Goal: Task Accomplishment & Management: Use online tool/utility

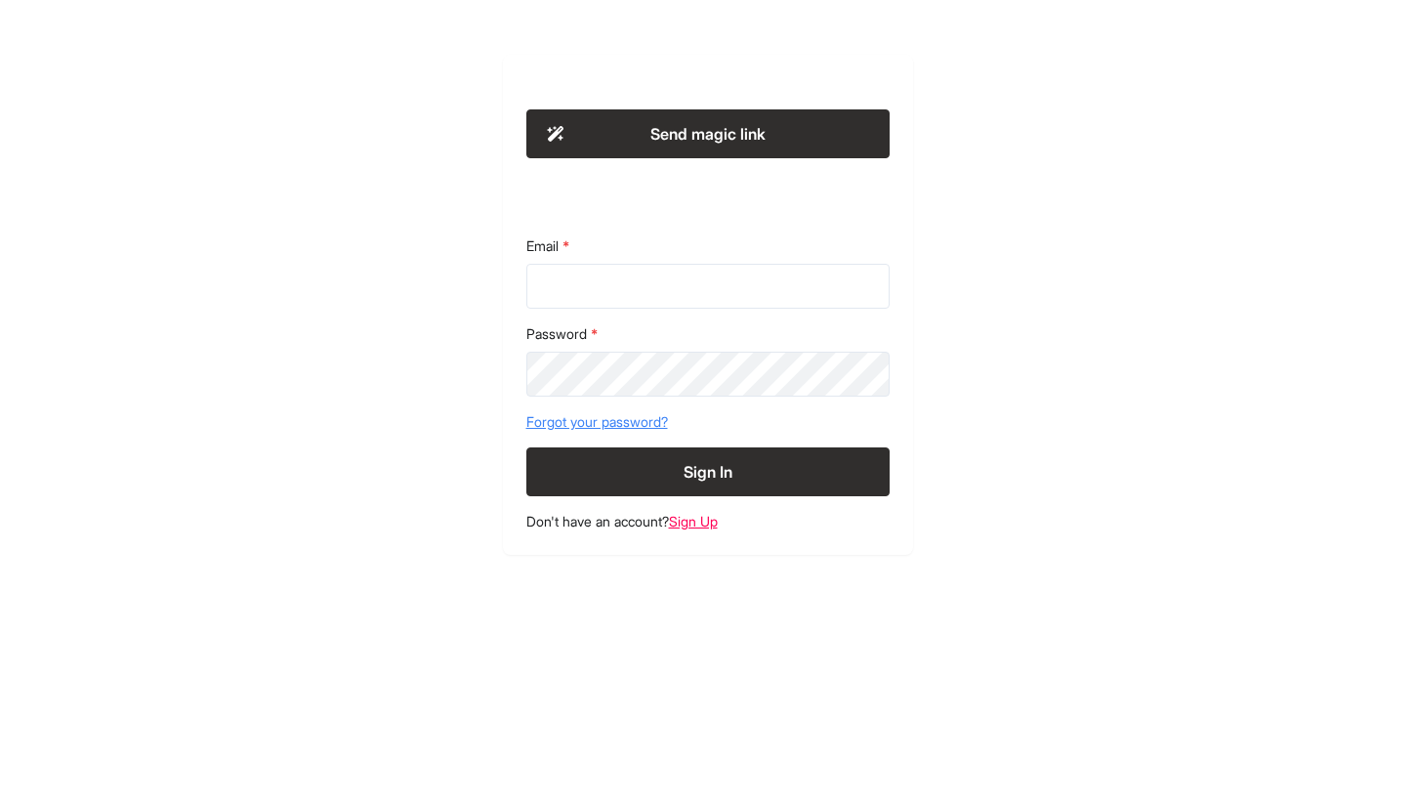
drag, startPoint x: 7, startPoint y: 791, endPoint x: 131, endPoint y: 761, distance: 127.6
click at [428, 670] on div "Send magic link Email Password Forgot your password? Sign In Don't have an acco…" at bounding box center [707, 402] width 1415 height 804
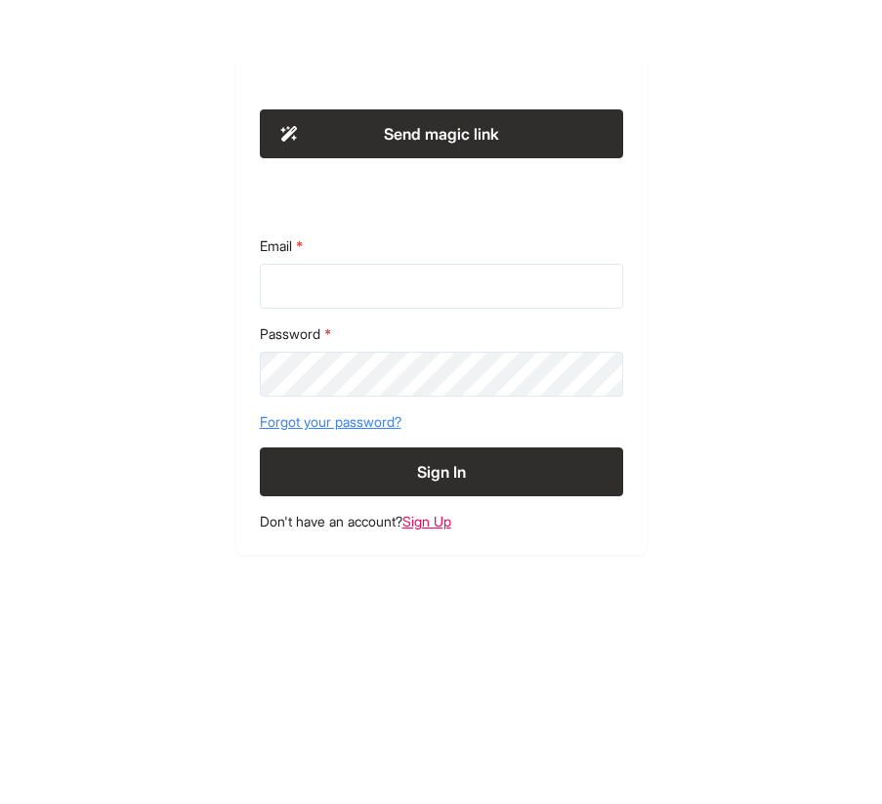
click at [478, 263] on div "Email" at bounding box center [441, 272] width 363 height 72
click at [420, 309] on form "Email Password Forgot your password? Sign In" at bounding box center [441, 366] width 363 height 260
click at [386, 289] on input "Email" at bounding box center [441, 286] width 363 height 45
type input "*"
type input "**********"
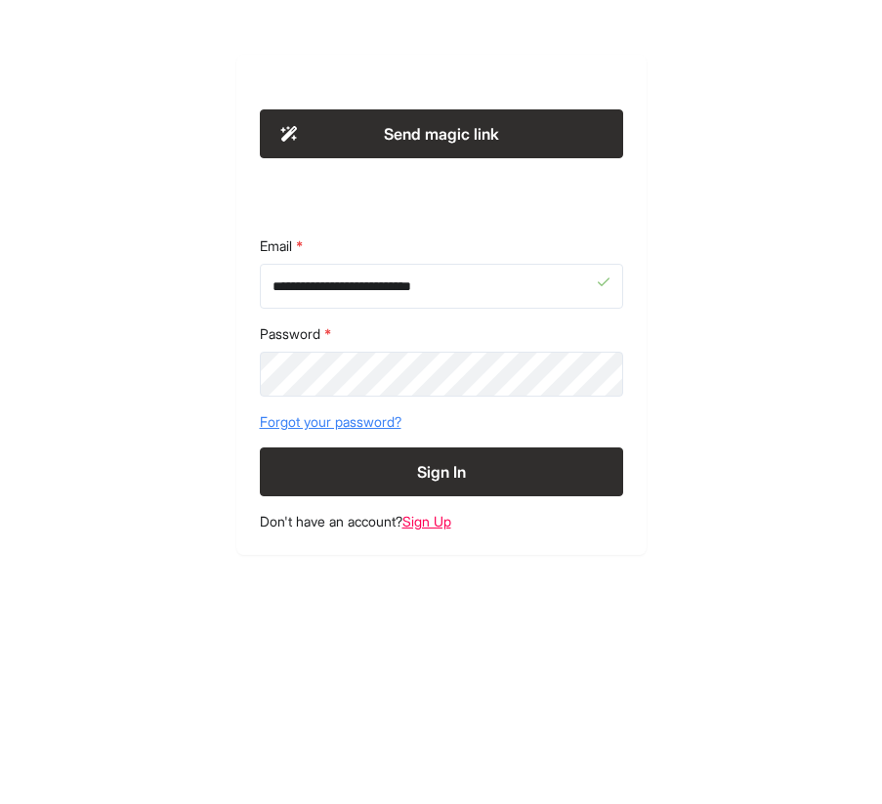
click at [492, 108] on section "**********" at bounding box center [441, 305] width 410 height 500
click at [470, 133] on button "Send magic link" at bounding box center [441, 133] width 363 height 49
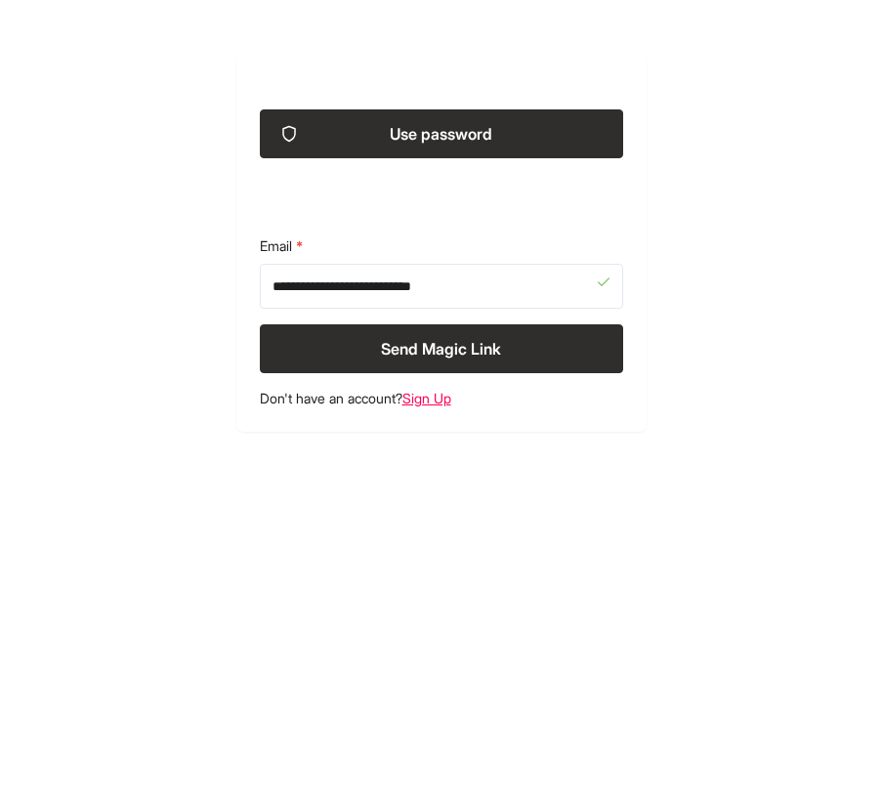
click at [399, 343] on button "Send Magic Link" at bounding box center [441, 348] width 363 height 49
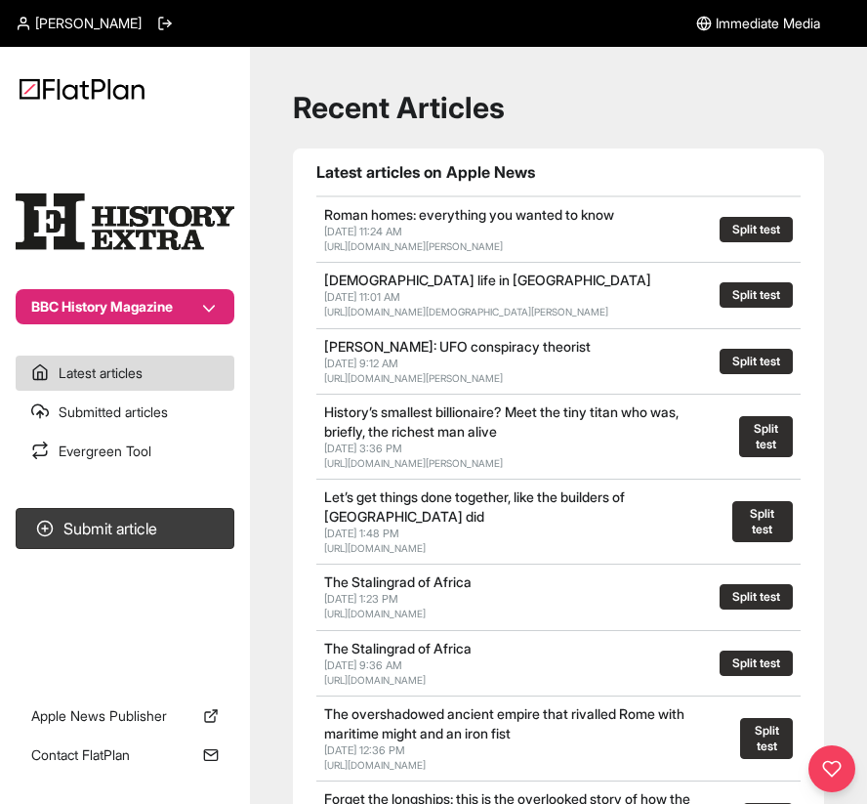
click at [179, 303] on button "BBC History Magazine" at bounding box center [125, 306] width 219 height 35
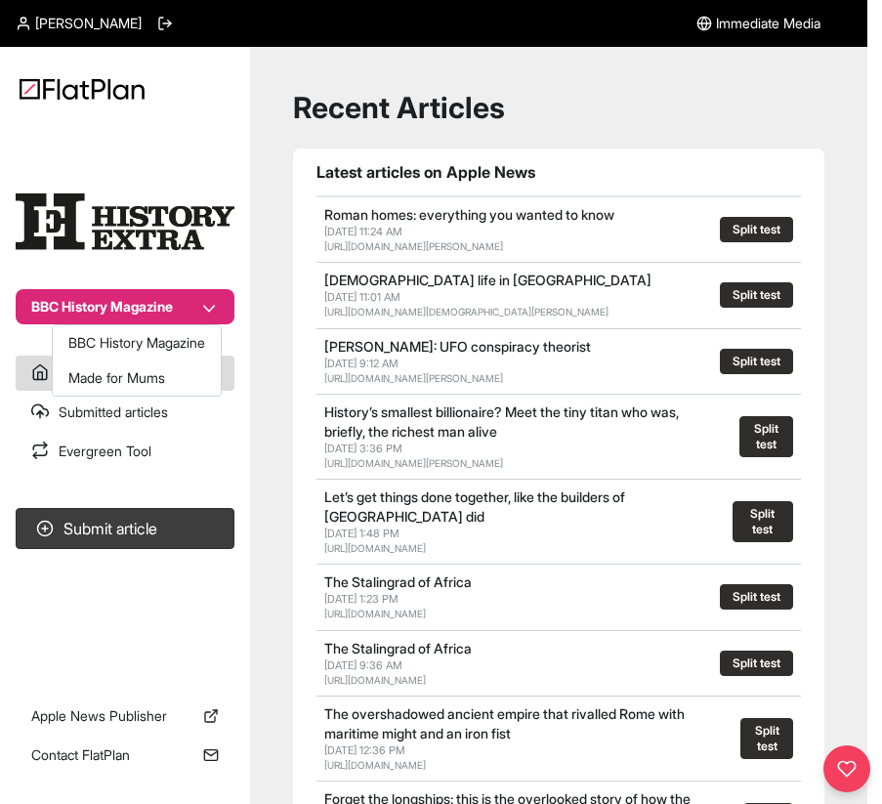
click at [179, 303] on button "BBC History Magazine" at bounding box center [125, 306] width 219 height 35
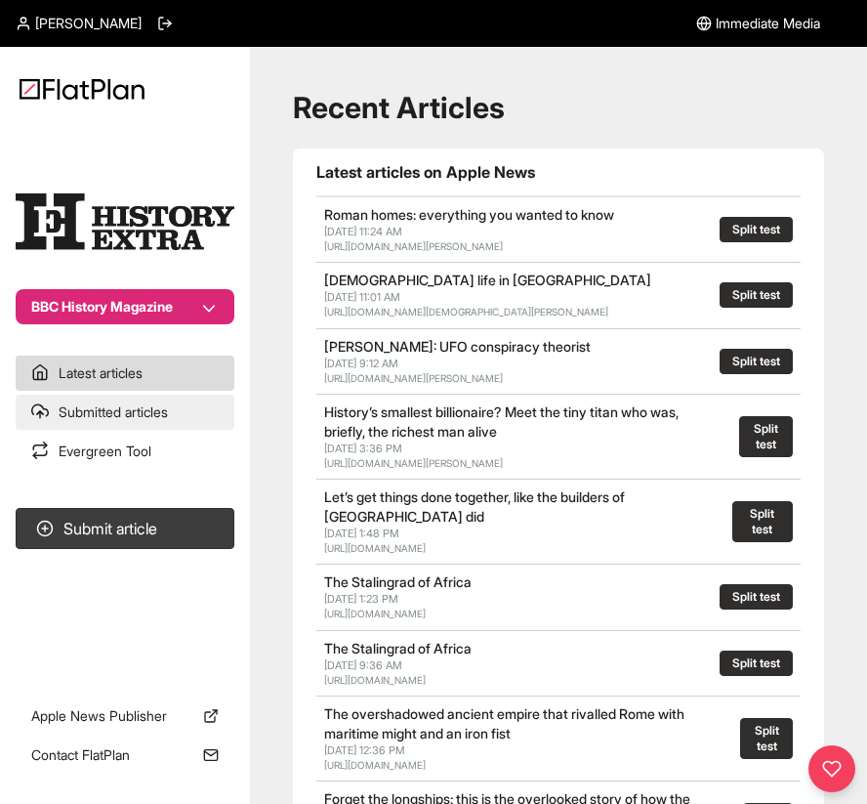
click at [143, 419] on link "Submitted articles" at bounding box center [125, 411] width 219 height 35
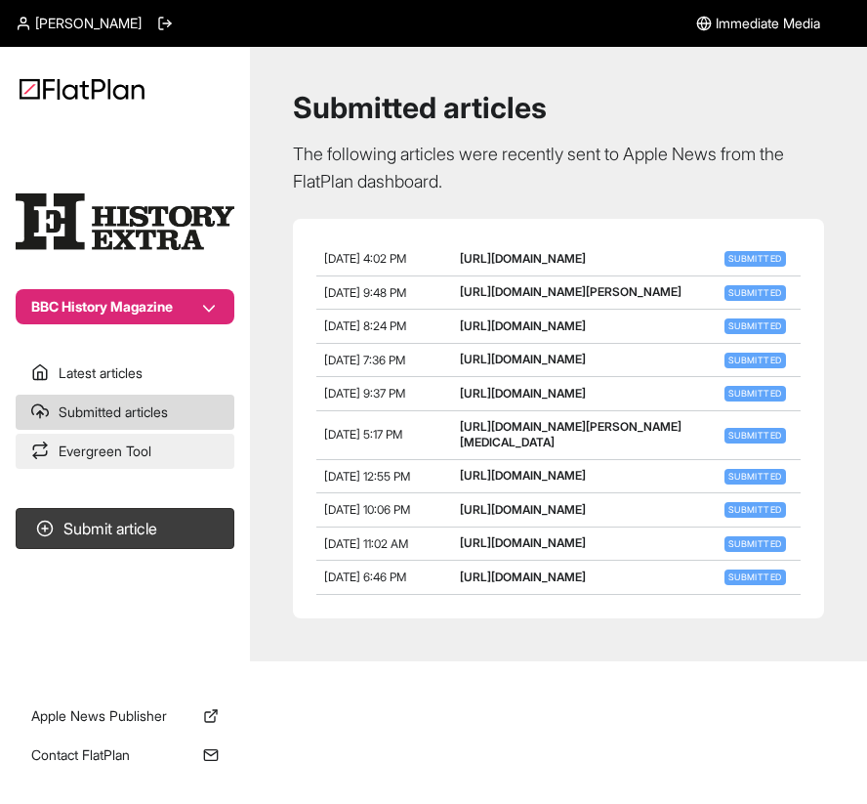
click at [138, 457] on link "Evergreen Tool" at bounding box center [125, 450] width 219 height 35
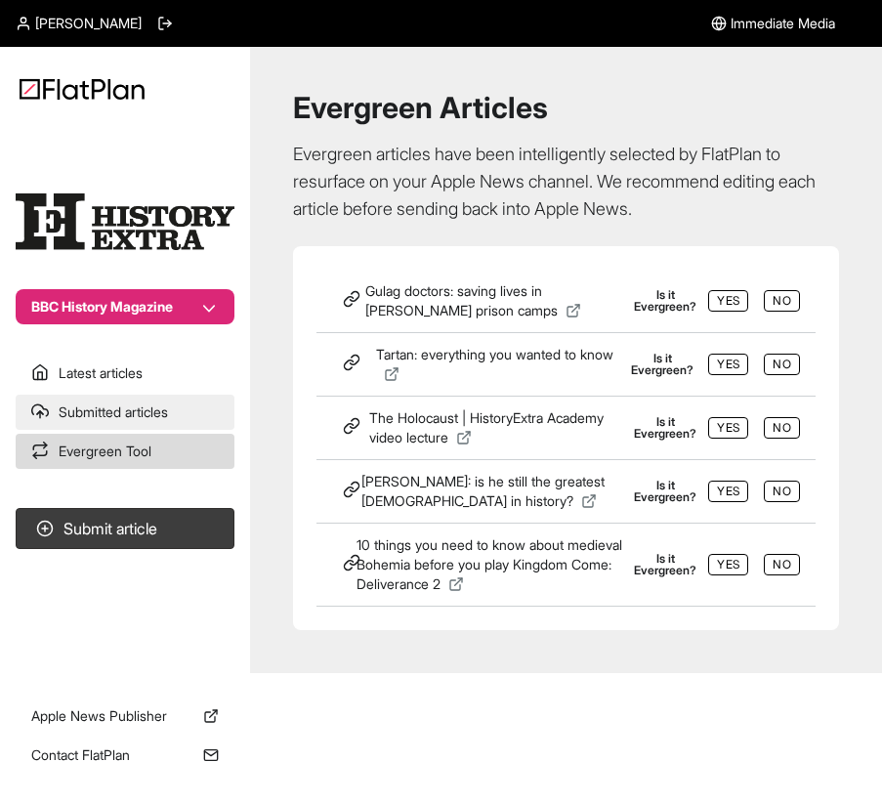
click at [91, 414] on link "Submitted articles" at bounding box center [125, 411] width 219 height 35
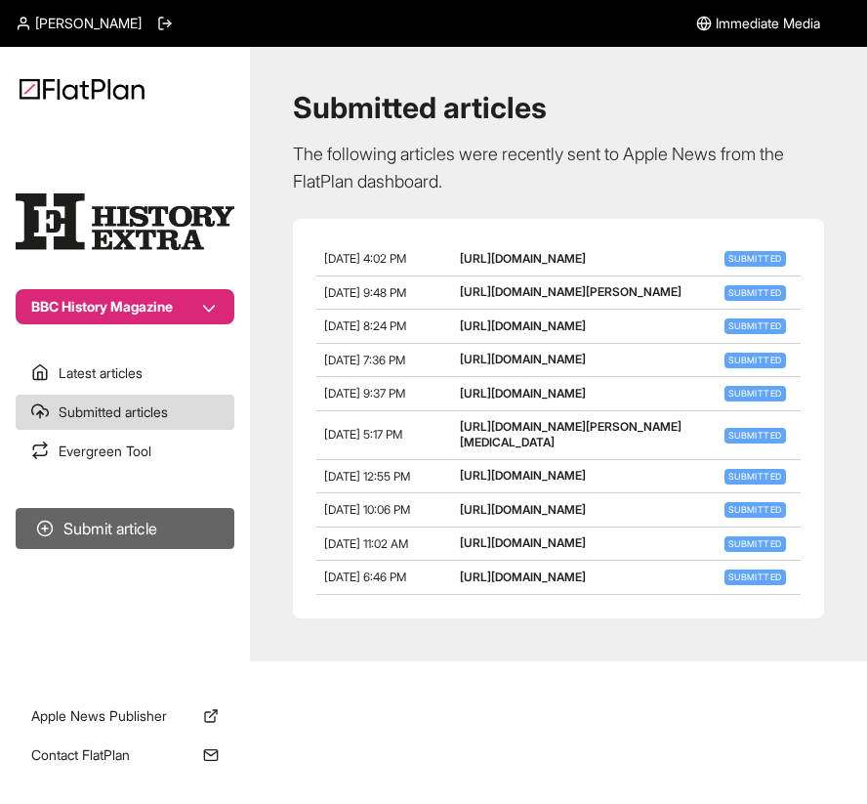
click at [96, 533] on button "Submit article" at bounding box center [125, 528] width 219 height 41
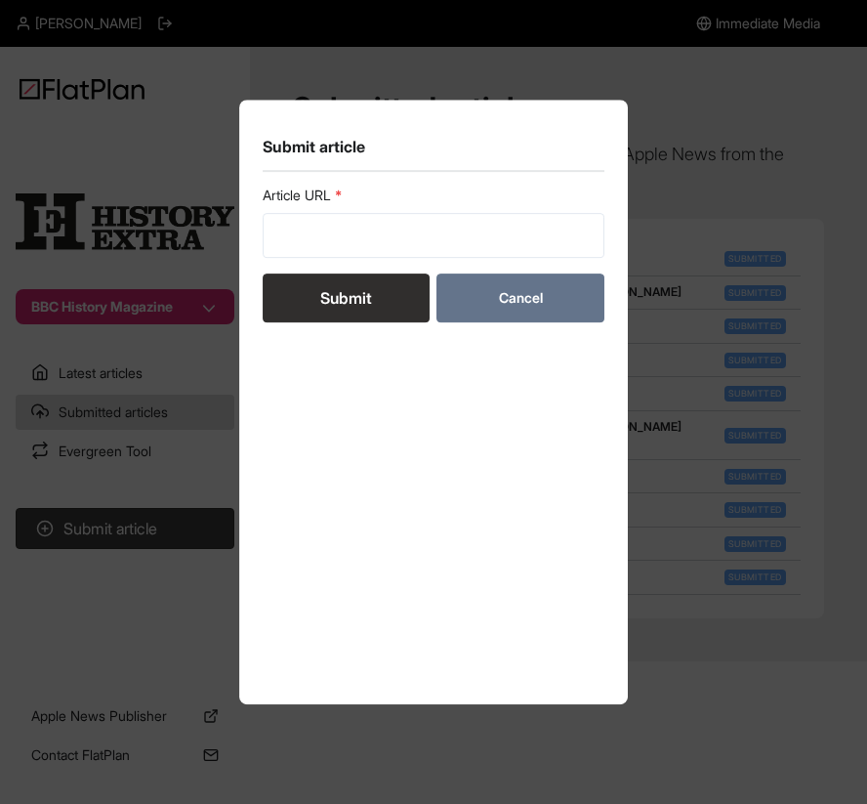
click at [537, 292] on button "Cancel" at bounding box center [519, 297] width 167 height 49
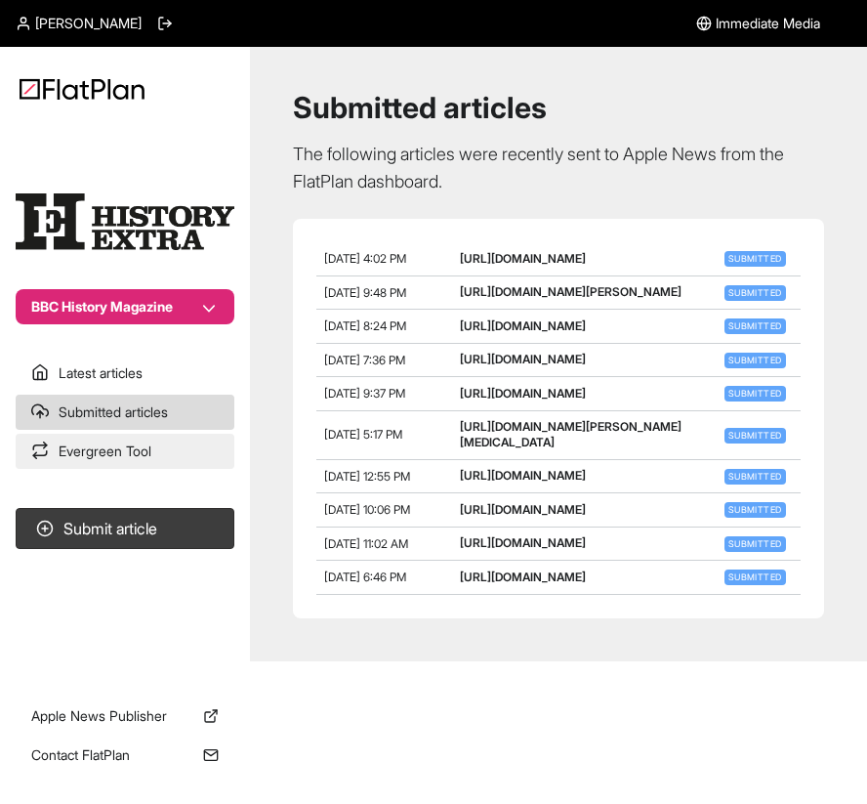
click at [94, 454] on link "Evergreen Tool" at bounding box center [125, 450] width 219 height 35
